Goal: Find specific page/section: Find specific page/section

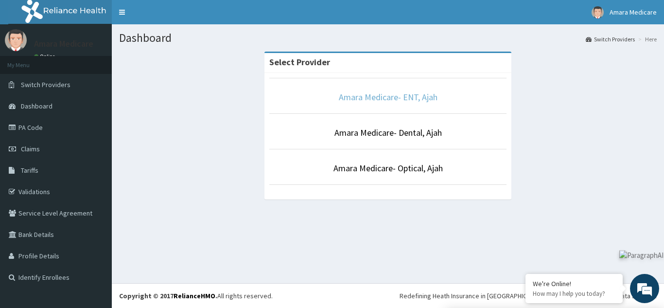
click at [384, 95] on link "Amara Medicare- ENT, Ajah" at bounding box center [388, 96] width 99 height 11
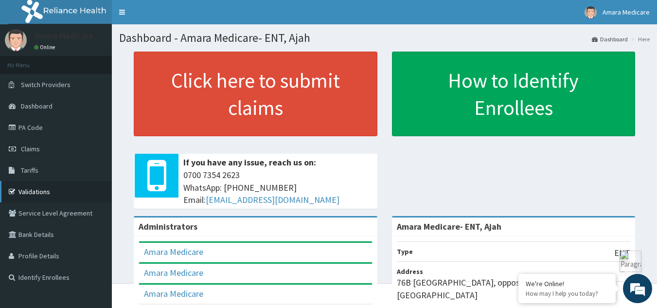
click at [70, 193] on link "Validations" at bounding box center [56, 191] width 112 height 21
